Goal: Check status: Check status

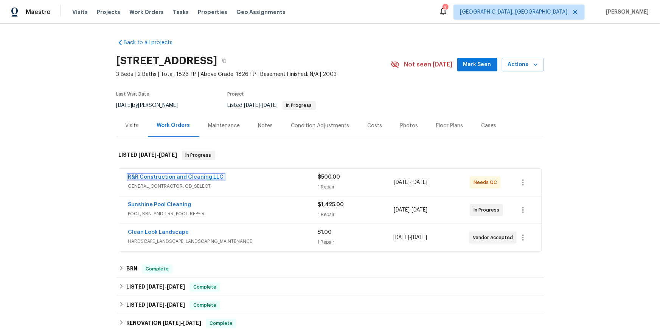
click at [193, 180] on link "R&R Construction and Cleaning LLC" at bounding box center [176, 177] width 96 height 5
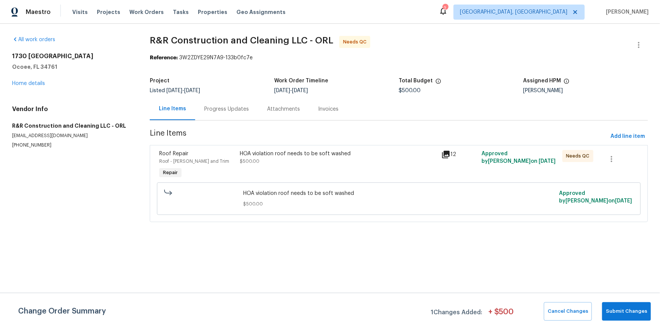
click at [447, 158] on icon at bounding box center [446, 155] width 8 height 8
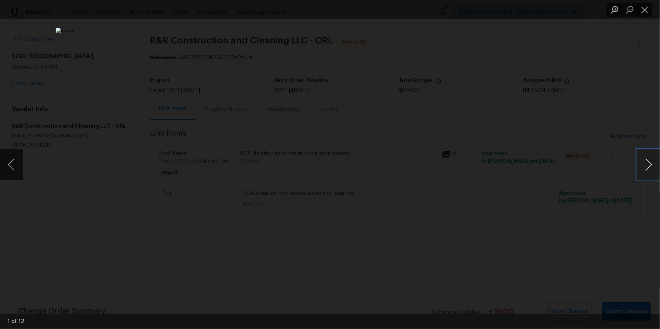
click at [652, 165] on button "Next image" at bounding box center [648, 165] width 23 height 30
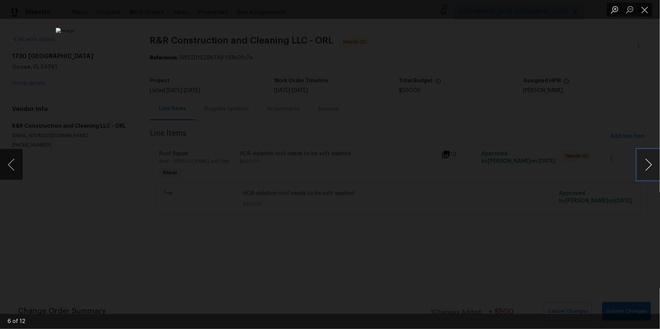
click at [652, 165] on button "Next image" at bounding box center [648, 165] width 23 height 30
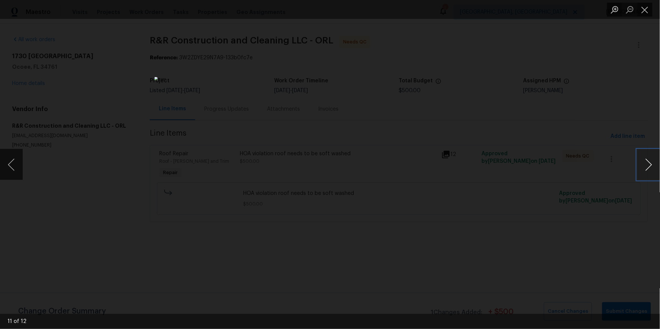
click at [652, 165] on button "Next image" at bounding box center [648, 165] width 23 height 30
click at [648, 6] on button "Close lightbox" at bounding box center [644, 9] width 15 height 13
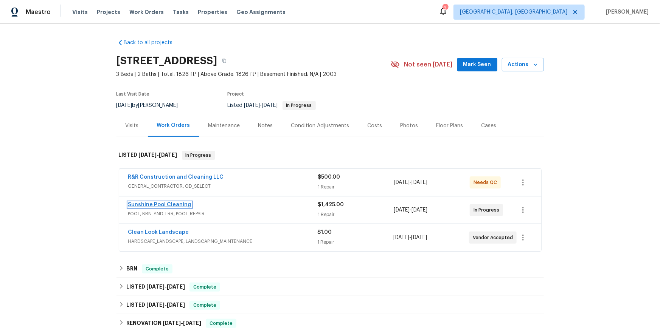
click at [191, 208] on link "Sunshine Pool Cleaning" at bounding box center [159, 204] width 63 height 5
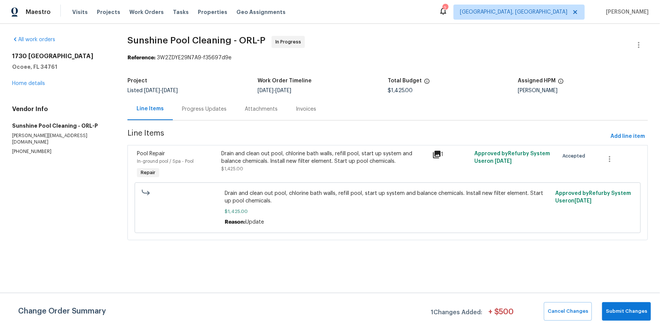
click at [214, 113] on div "Progress Updates" at bounding box center [204, 110] width 45 height 8
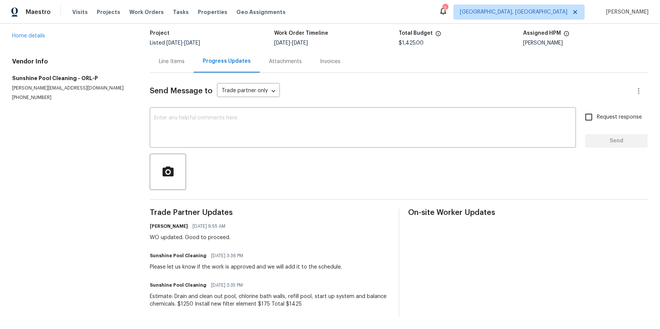
scroll to position [96, 0]
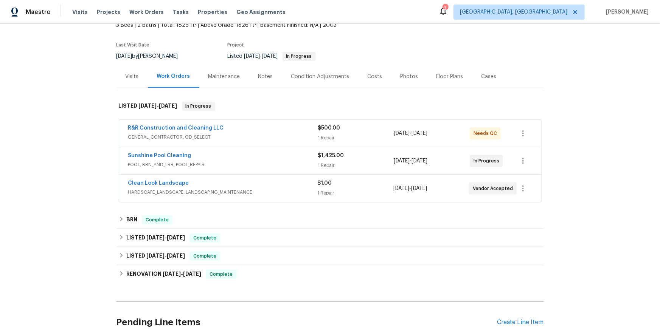
scroll to position [57, 0]
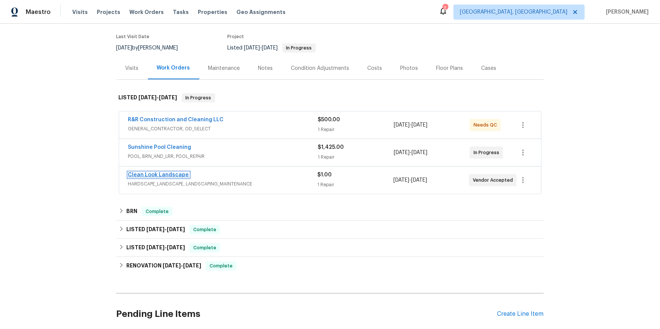
click at [150, 178] on link "Clean Look Landscape" at bounding box center [158, 174] width 61 height 5
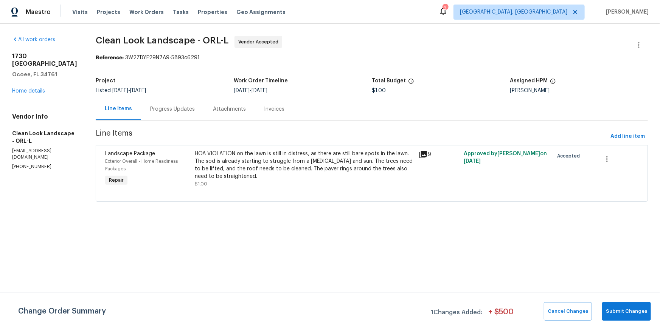
click at [195, 113] on div "Progress Updates" at bounding box center [172, 110] width 45 height 8
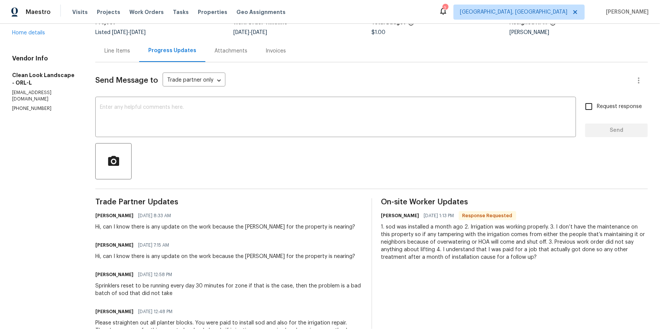
scroll to position [16, 0]
